Goal: Task Accomplishment & Management: Use online tool/utility

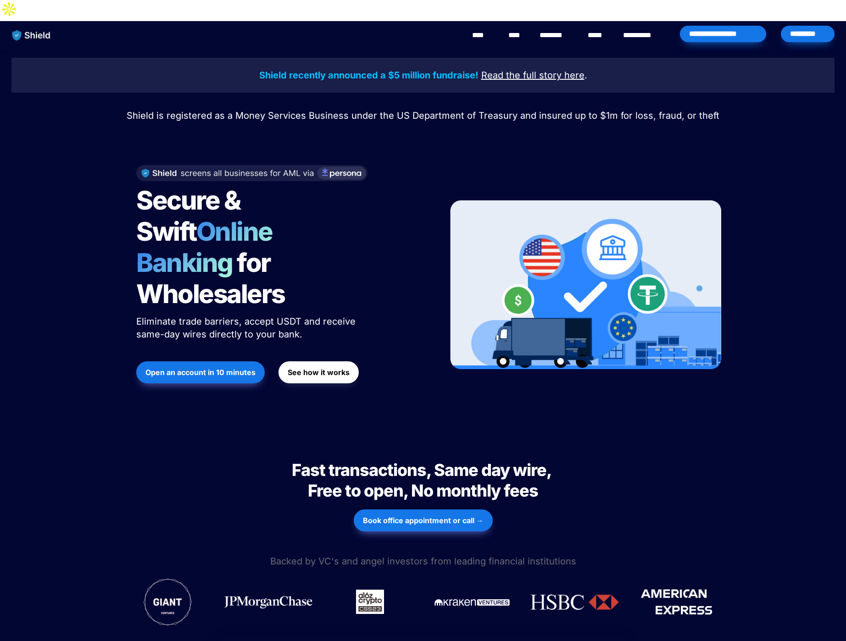
click at [809, 26] on div "*********" at bounding box center [808, 34] width 54 height 17
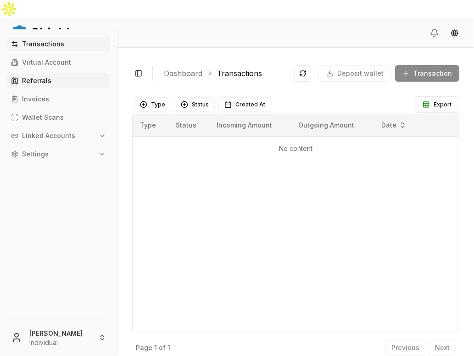
click at [73, 84] on link "Referrals" at bounding box center [58, 80] width 102 height 15
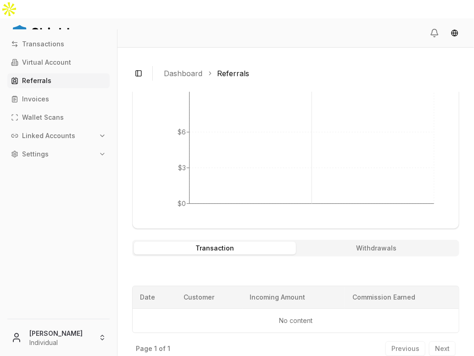
scroll to position [243, 0]
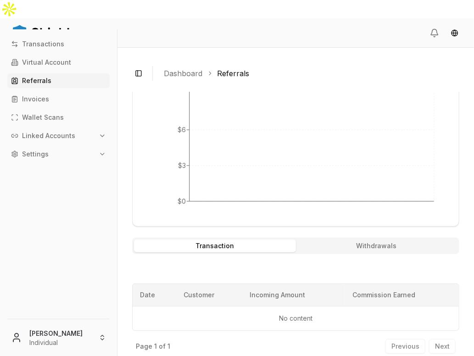
click at [366, 238] on div "Transaction Withdrawals" at bounding box center [295, 246] width 327 height 17
click at [367, 239] on button "Withdrawals" at bounding box center [377, 245] width 162 height 13
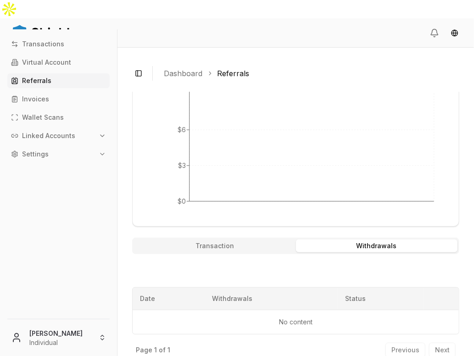
click at [273, 239] on button "Transaction" at bounding box center [215, 245] width 162 height 13
click at [236, 239] on button "Transaction" at bounding box center [215, 245] width 162 height 13
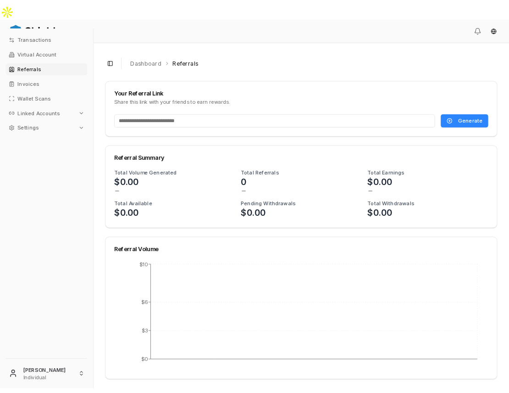
scroll to position [119, 0]
